Goal: Task Accomplishment & Management: Manage account settings

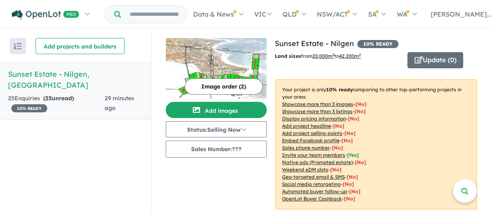
click at [40, 94] on div "25 Enquir ies ( 25 unread) 10 % READY" at bounding box center [56, 103] width 97 height 19
click at [18, 42] on button "button" at bounding box center [18, 46] width 16 height 16
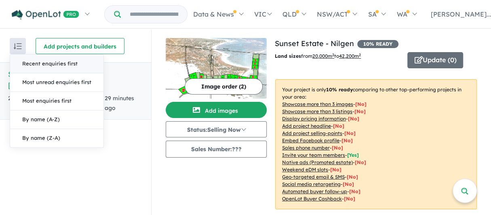
click at [124, 153] on div "Recent enquiries first Most unread enquiries first Most enquiries first By name…" at bounding box center [75, 123] width 151 height 186
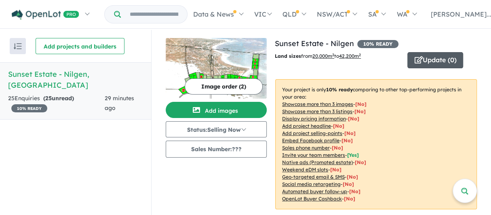
click at [437, 62] on button "Update ( 0 )" at bounding box center [435, 60] width 56 height 16
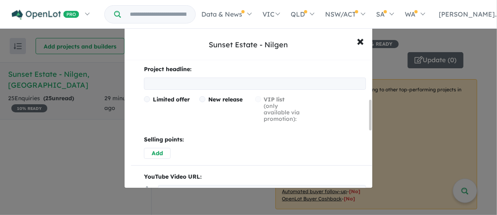
scroll to position [88, 0]
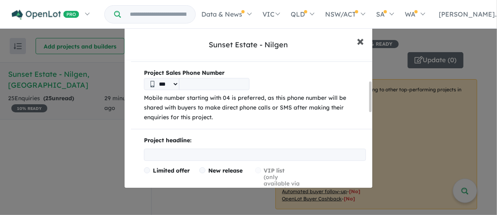
click at [358, 41] on span "×" at bounding box center [360, 40] width 7 height 17
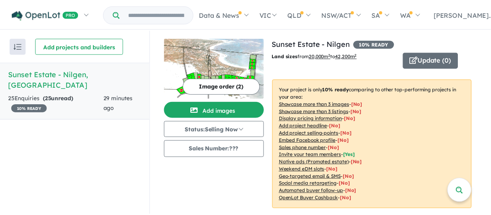
scroll to position [0, 0]
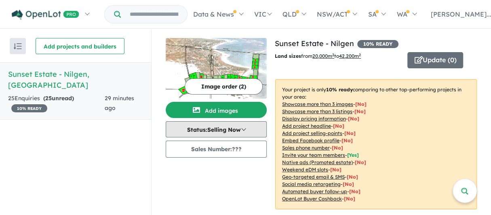
click at [207, 133] on button "Status: Selling Now" at bounding box center [216, 129] width 101 height 16
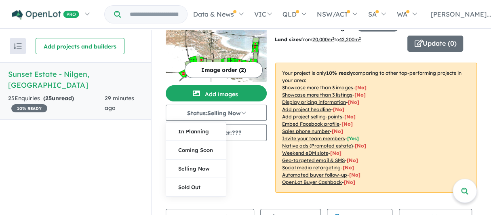
scroll to position [40, 0]
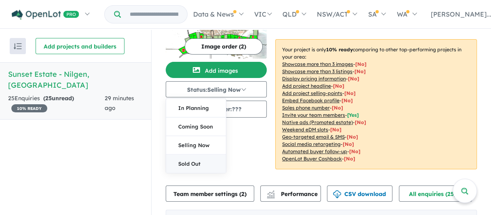
click at [180, 162] on button "Sold Out" at bounding box center [196, 164] width 60 height 18
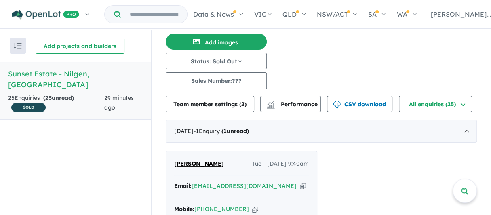
scroll to position [0, 0]
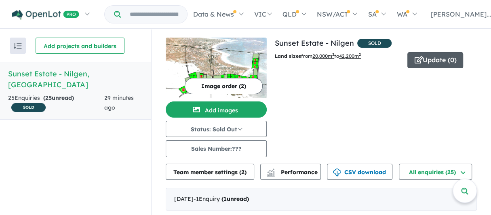
click at [430, 61] on button "Update ( 0 )" at bounding box center [435, 60] width 56 height 16
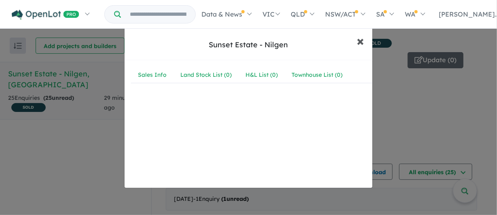
click at [361, 44] on span "×" at bounding box center [360, 40] width 7 height 17
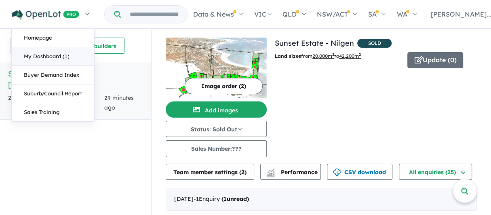
click at [60, 60] on link "My Dashboard (1)" at bounding box center [53, 56] width 82 height 19
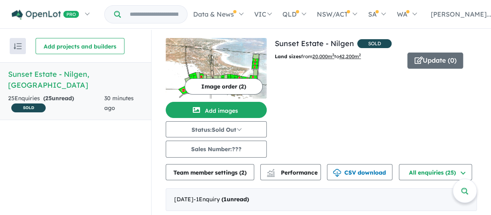
click at [17, 42] on button "button" at bounding box center [18, 46] width 16 height 16
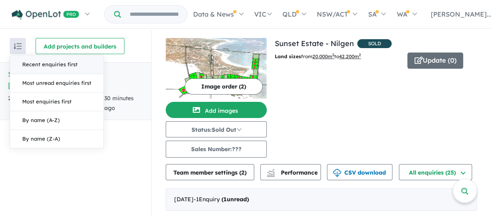
click at [432, 90] on div "View all projects in your account Sunset Estate - Nilgen SOLD Land sizes from 2…" at bounding box center [376, 98] width 202 height 120
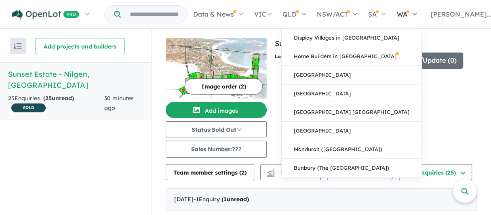
click at [422, 19] on link "WA" at bounding box center [406, 14] width 31 height 28
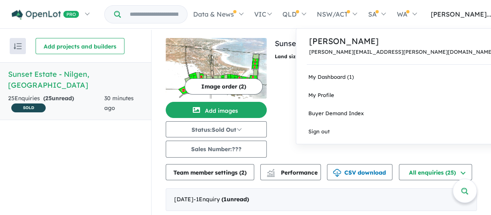
click at [479, 17] on span "[PERSON_NAME]..." at bounding box center [461, 14] width 61 height 8
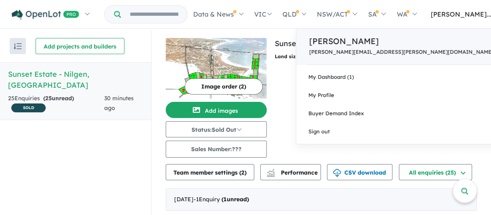
click at [455, 45] on p "[PERSON_NAME]" at bounding box center [401, 41] width 184 height 12
